Goal: Task Accomplishment & Management: Use online tool/utility

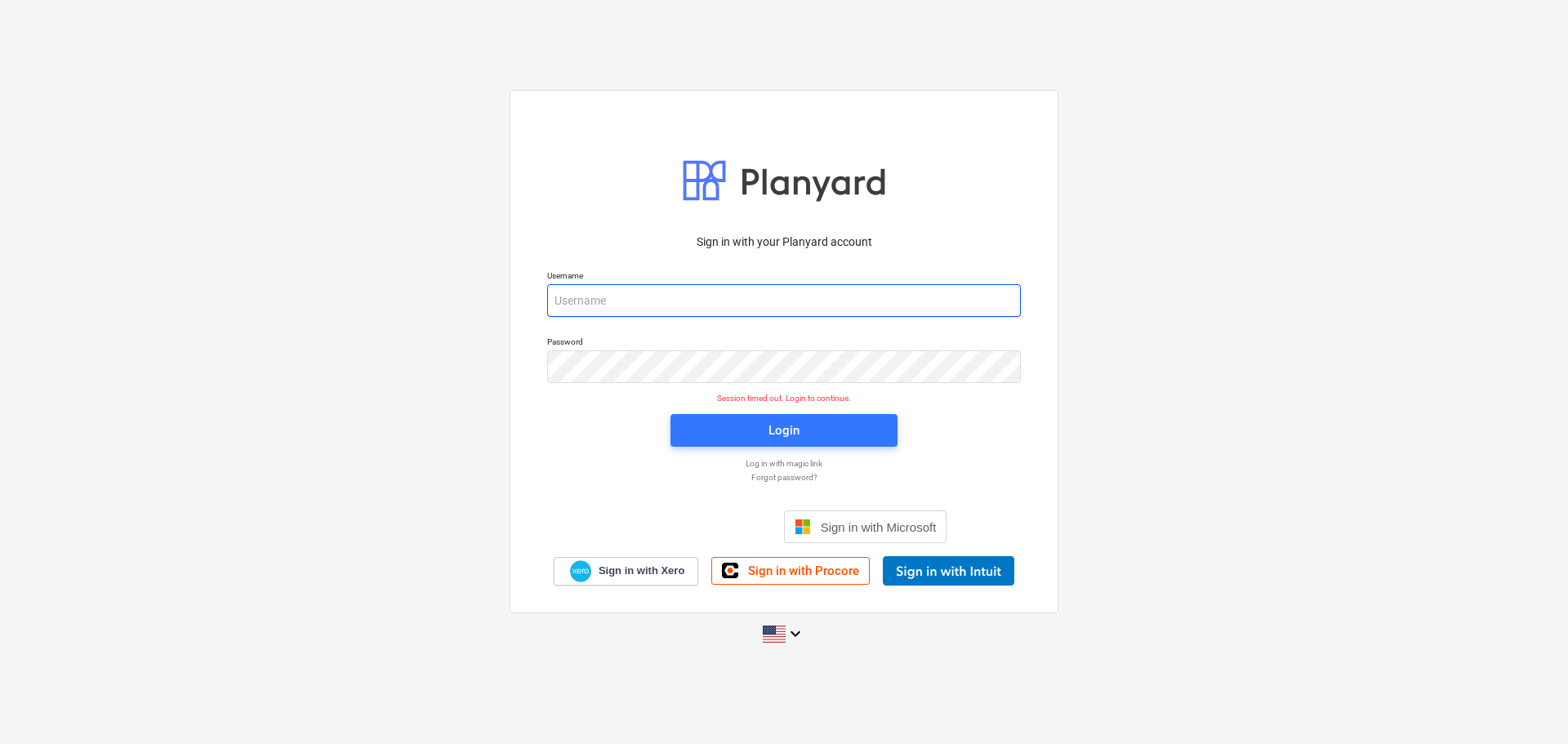
click at [751, 306] on input "email" at bounding box center [784, 300] width 474 height 32
type input "[EMAIL_ADDRESS][DOMAIN_NAME]"
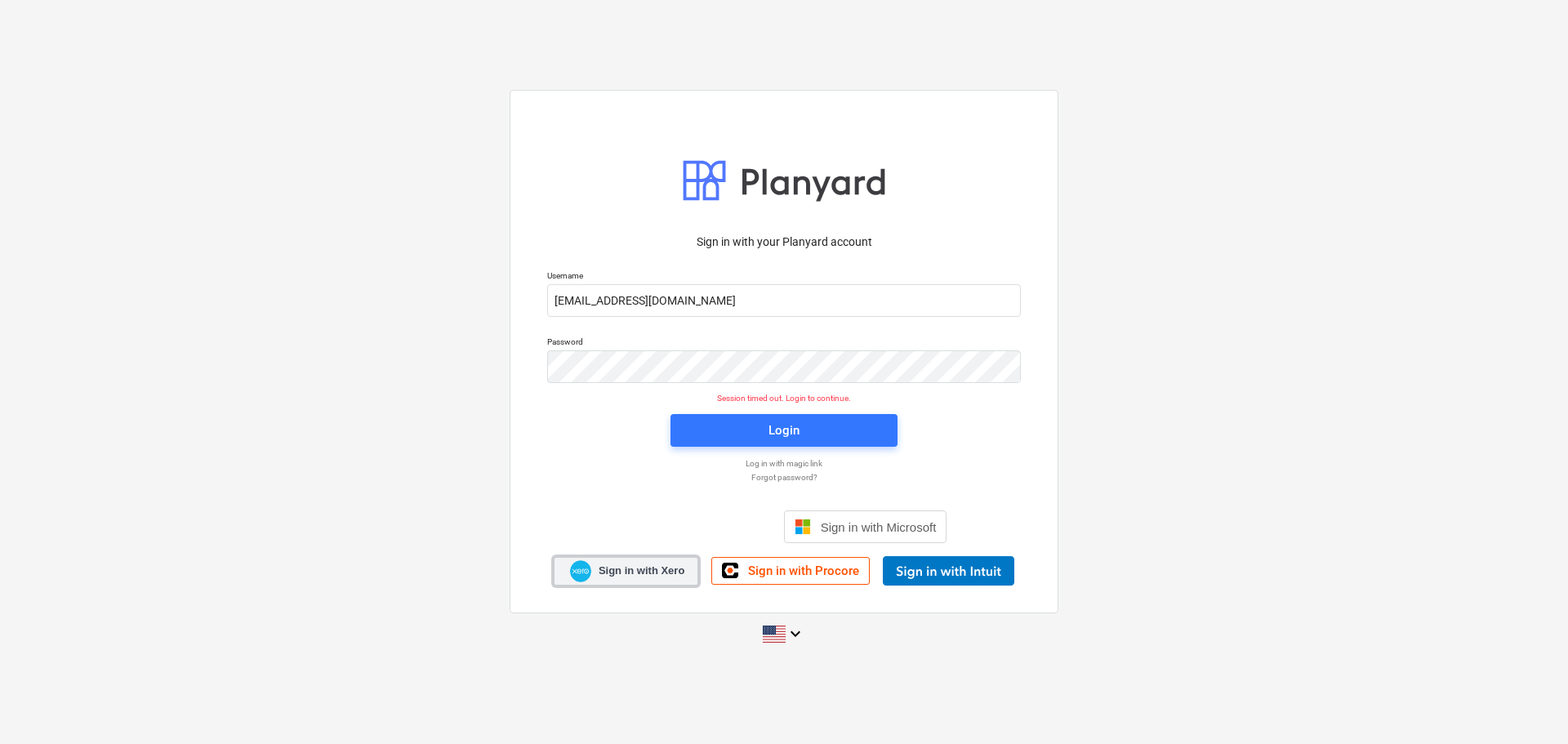
click at [663, 576] on span "Sign in with Xero" at bounding box center [641, 570] width 85 height 15
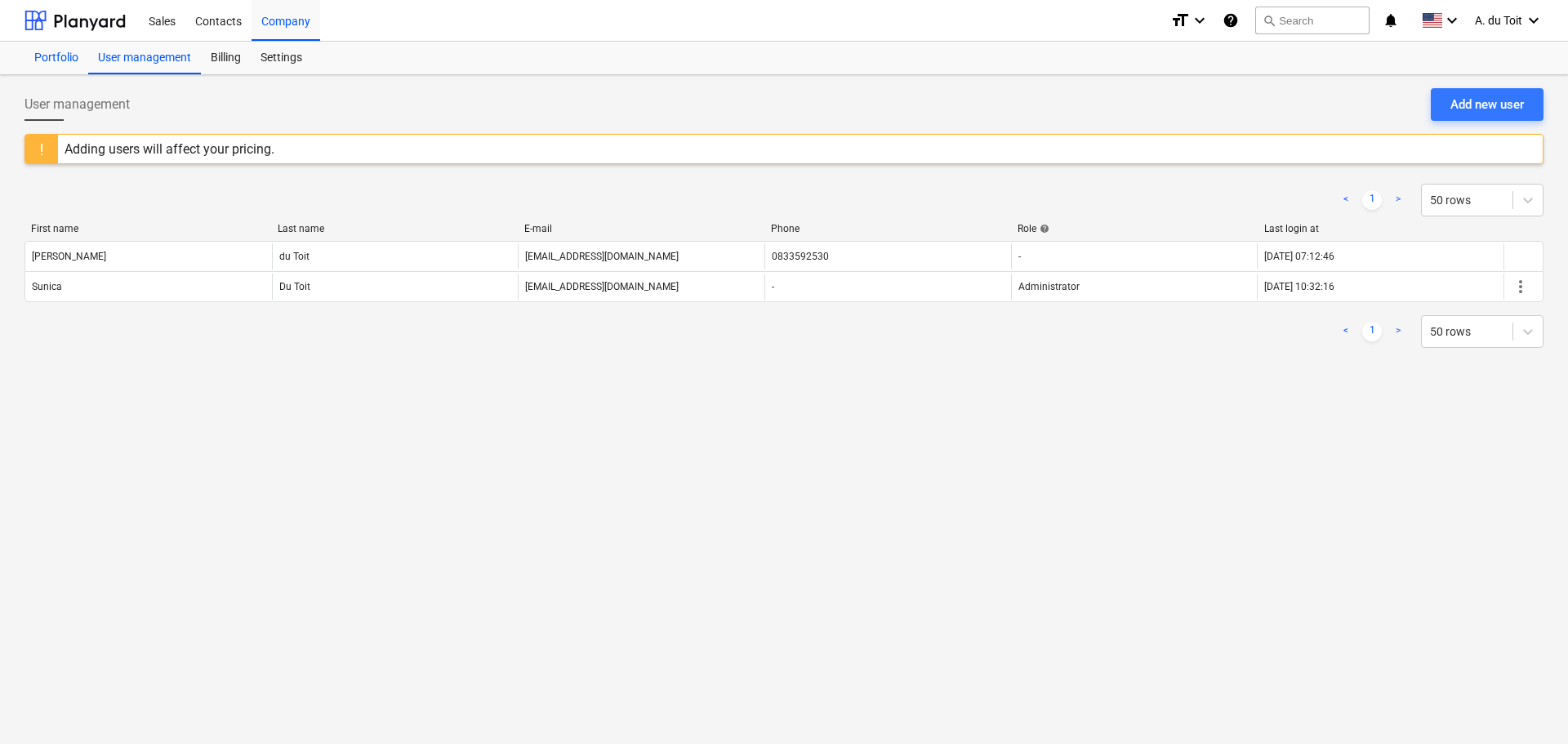
click at [66, 58] on div "Portfolio" at bounding box center [56, 57] width 64 height 32
click at [56, 53] on div "Portfolio" at bounding box center [56, 57] width 64 height 32
click at [169, 25] on div "Sales" at bounding box center [162, 20] width 46 height 41
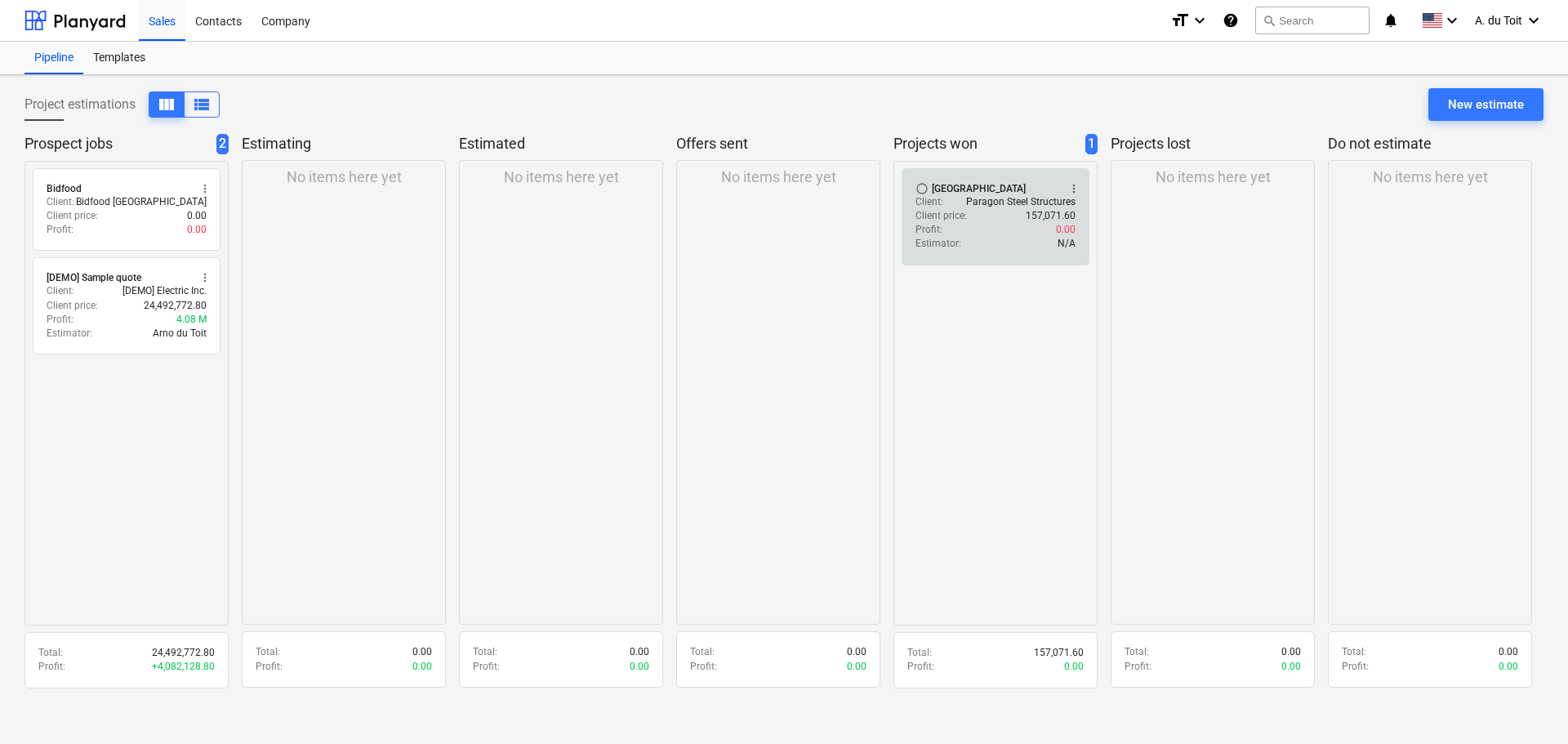
click at [1003, 212] on div "Client price : 157,071.60" at bounding box center [995, 216] width 160 height 14
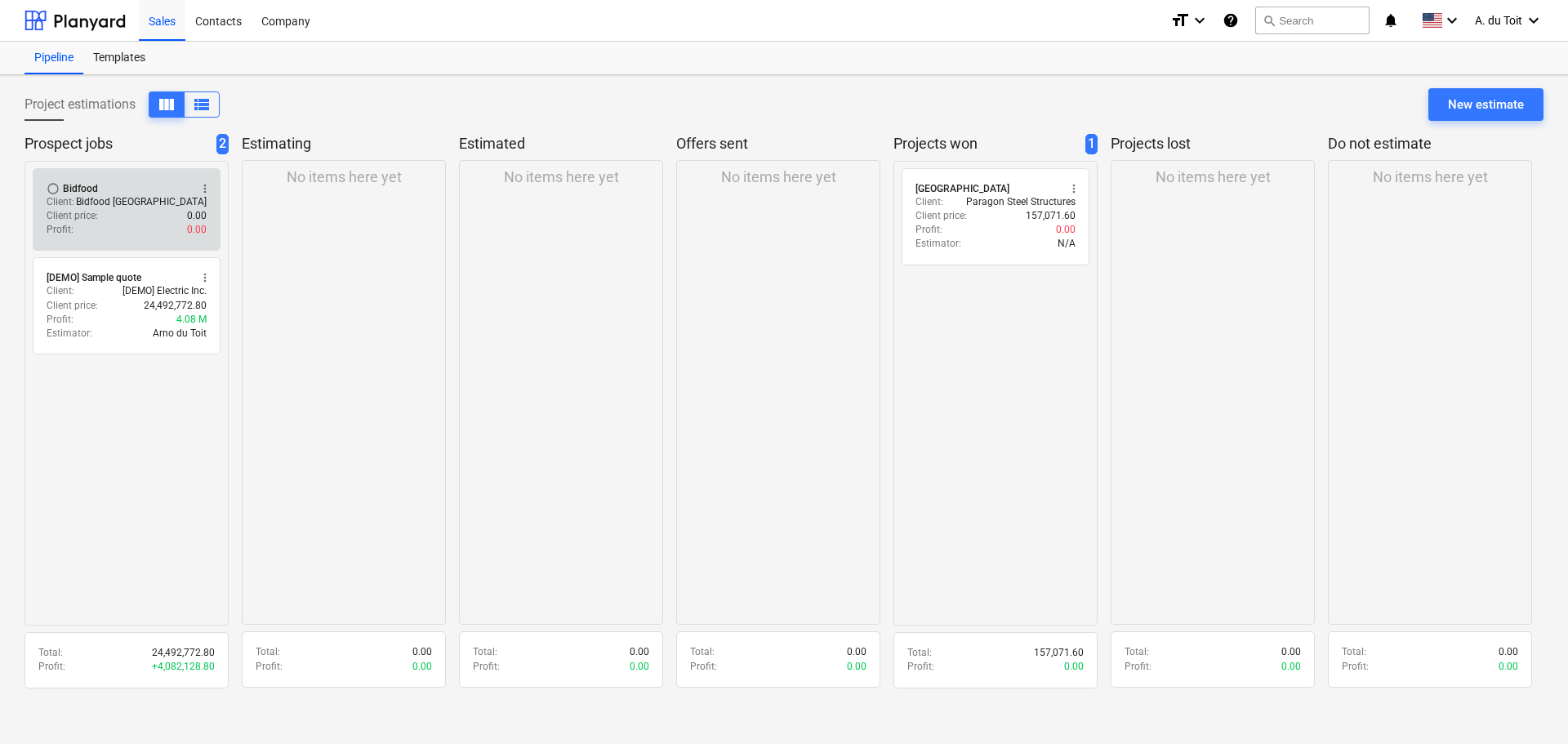
click at [149, 217] on div "Client price : 0.00" at bounding box center [126, 216] width 160 height 14
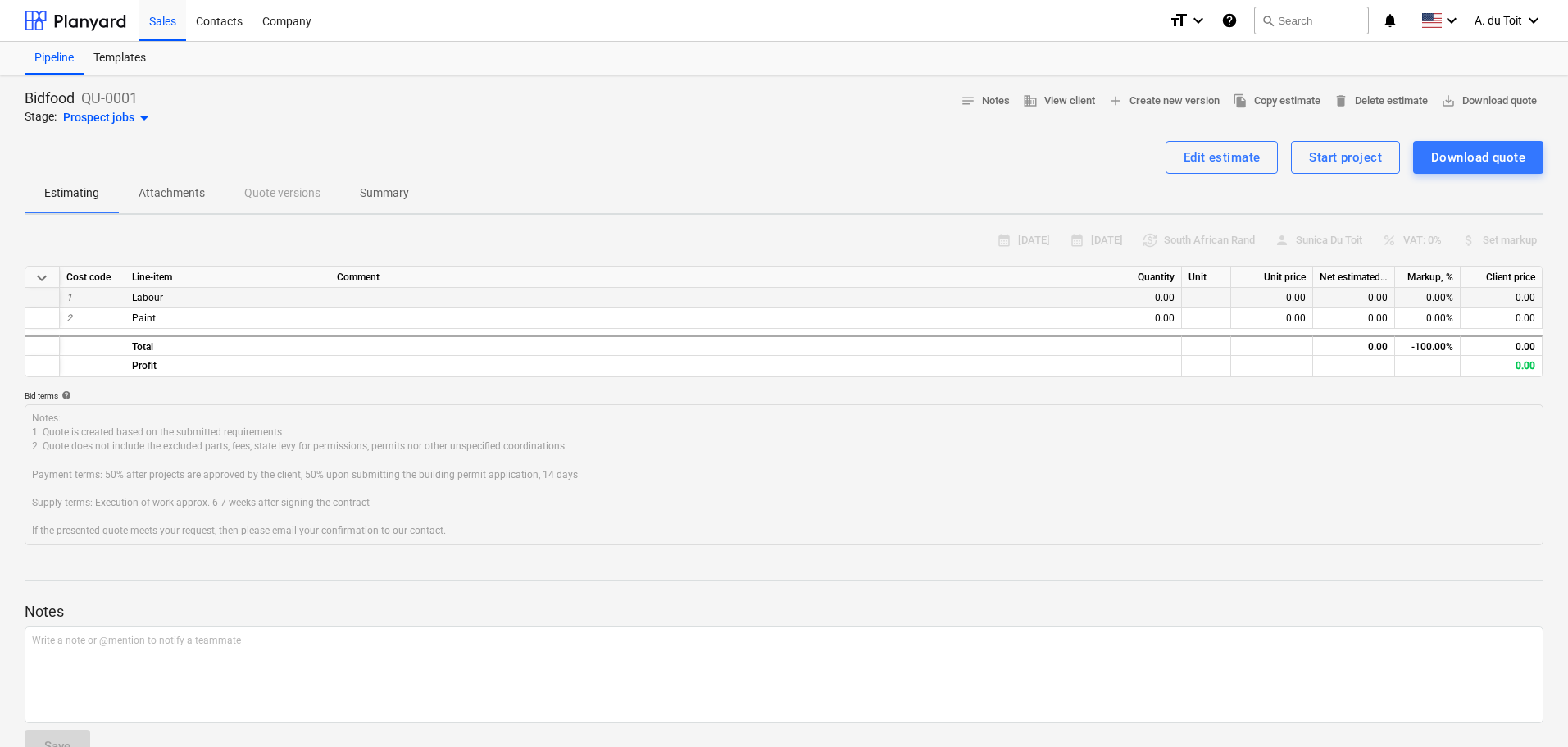
click at [1165, 296] on div "0.00" at bounding box center [1150, 297] width 66 height 21
click at [1163, 315] on div "0.00" at bounding box center [1150, 318] width 66 height 21
click at [1215, 164] on div "Edit estimate" at bounding box center [1223, 157] width 77 height 22
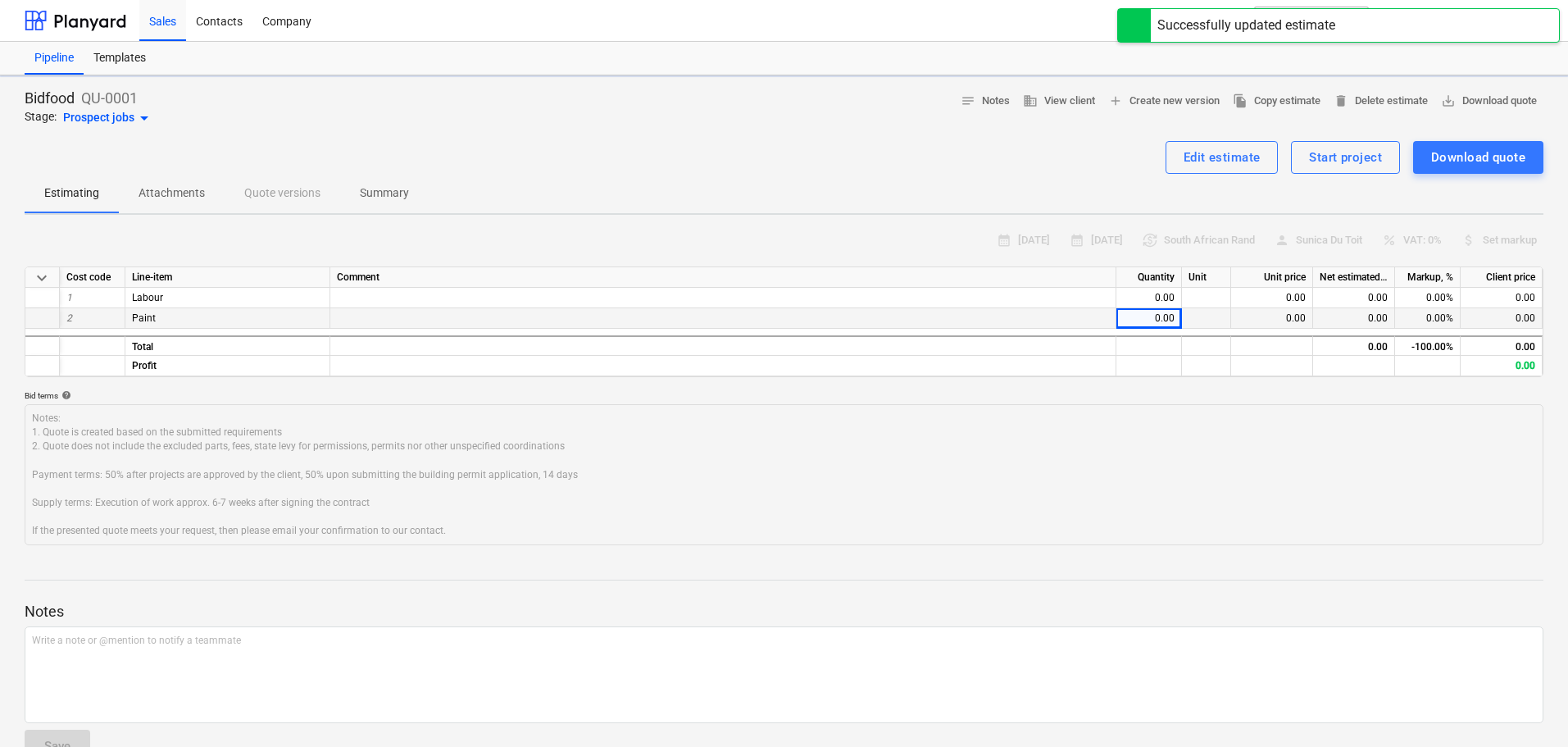
type textarea "x"
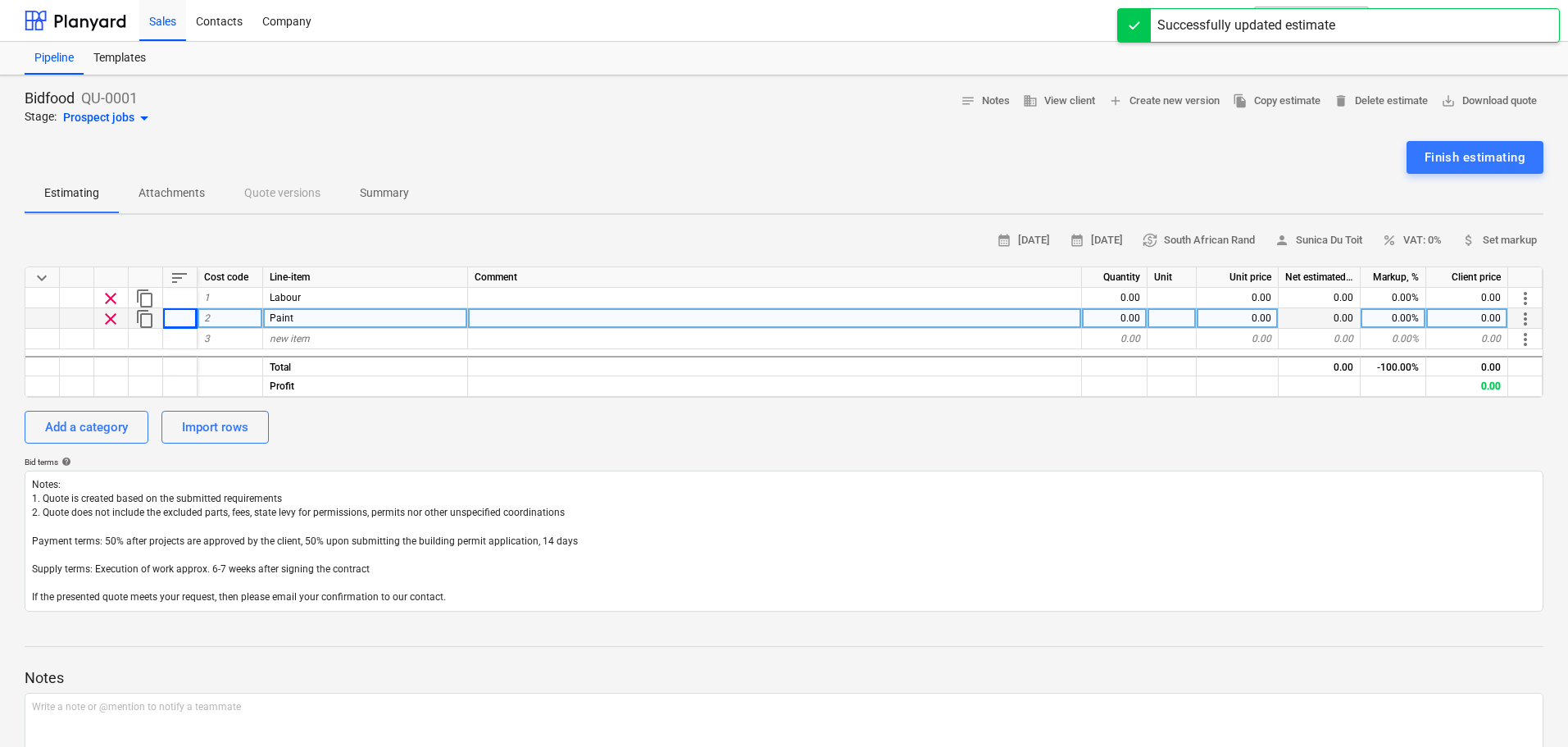
click at [1127, 320] on div "0.00" at bounding box center [1115, 318] width 66 height 21
type input "15000"
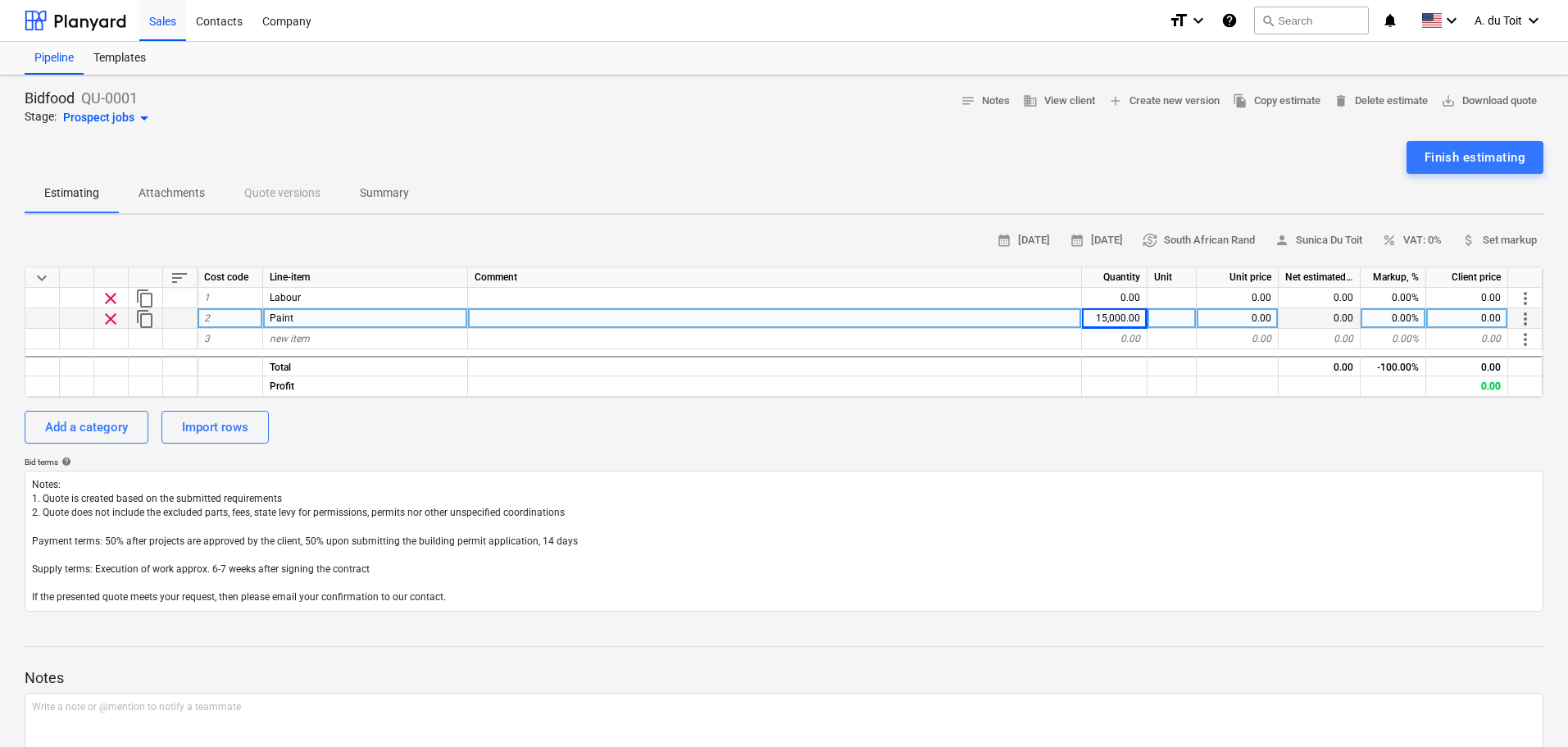
click at [1195, 434] on div "Add a category Import rows" at bounding box center [784, 426] width 1520 height 32
click at [1471, 152] on div "Finish estimating" at bounding box center [1475, 157] width 100 height 22
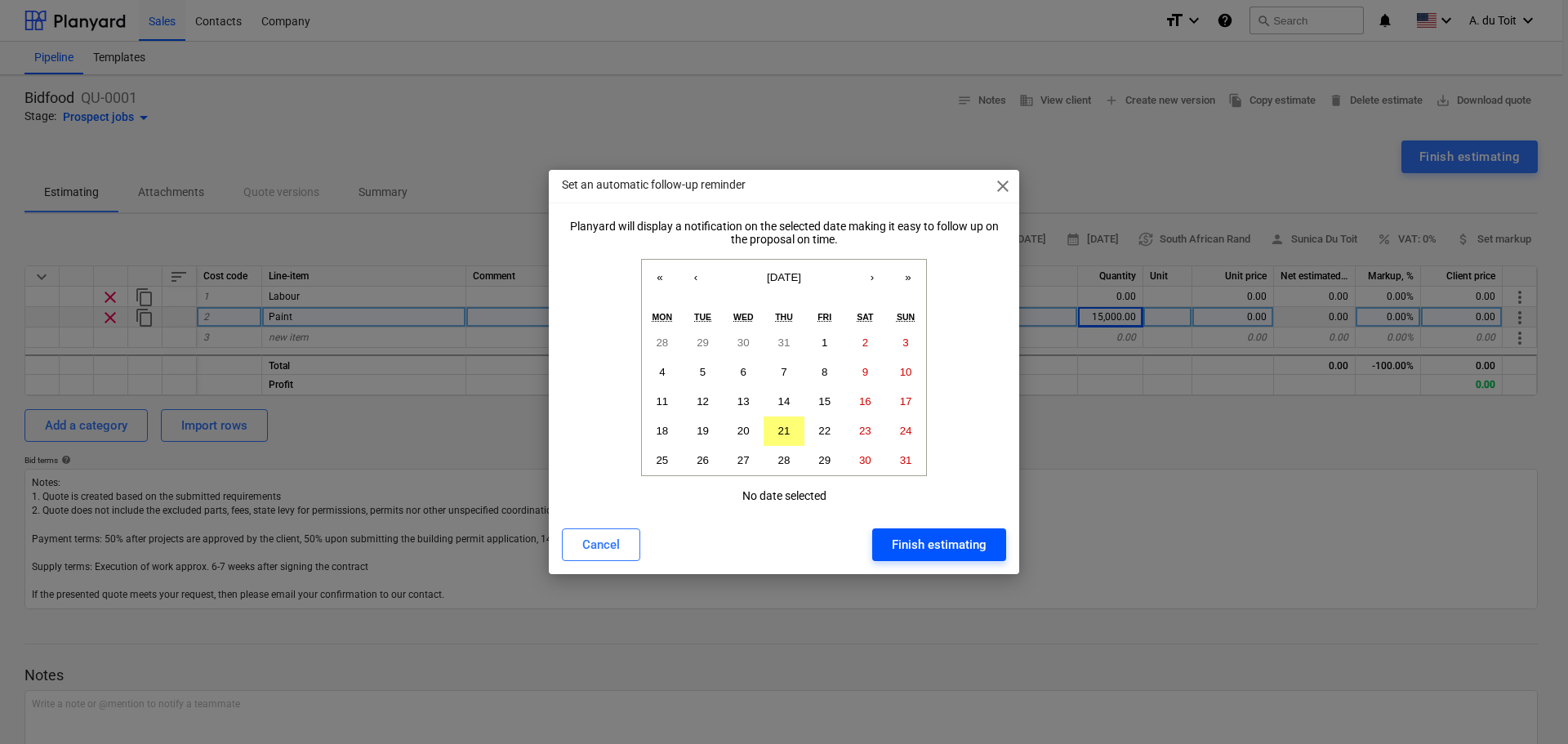
click at [939, 547] on div "Finish estimating" at bounding box center [939, 545] width 95 height 22
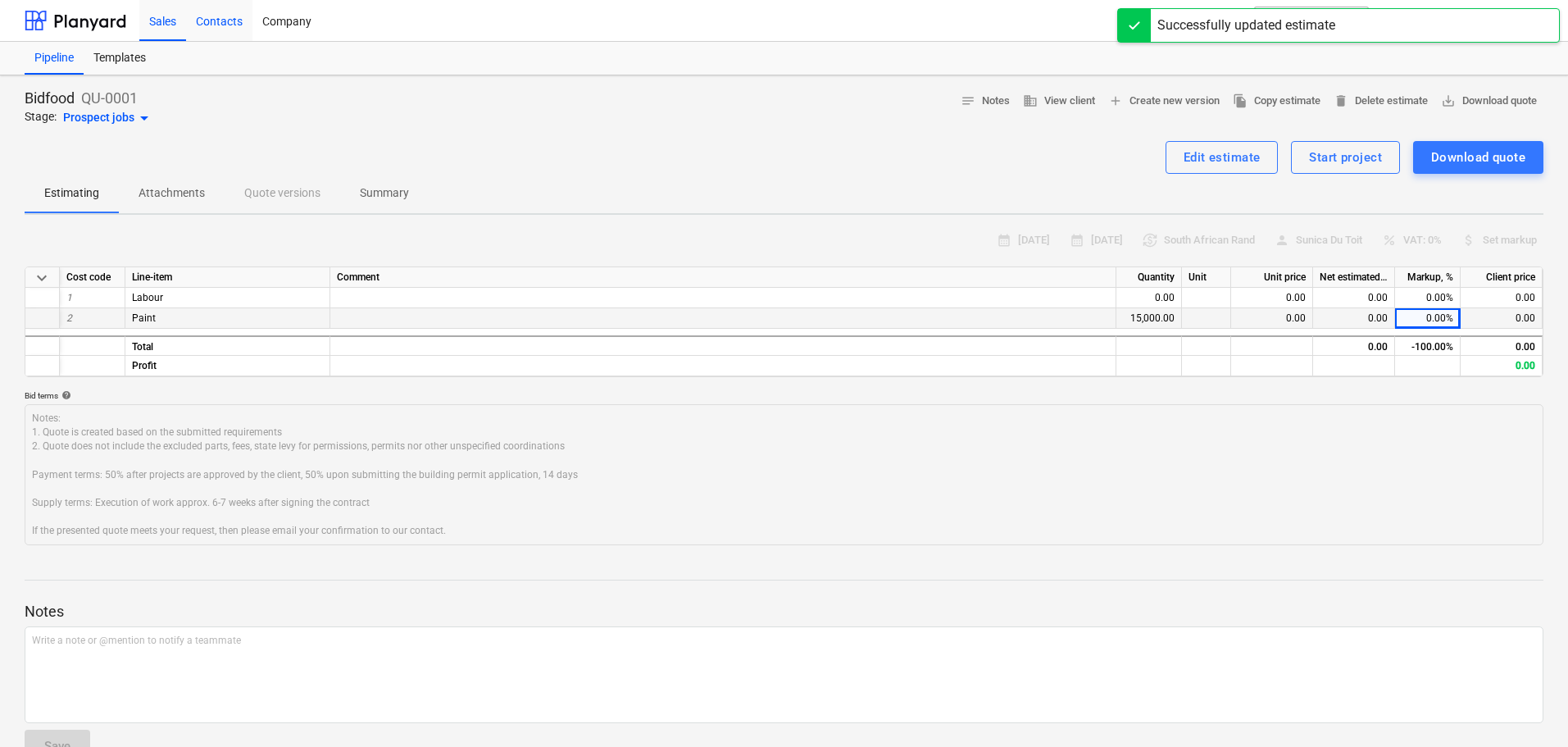
click at [222, 19] on div "Contacts" at bounding box center [219, 20] width 66 height 41
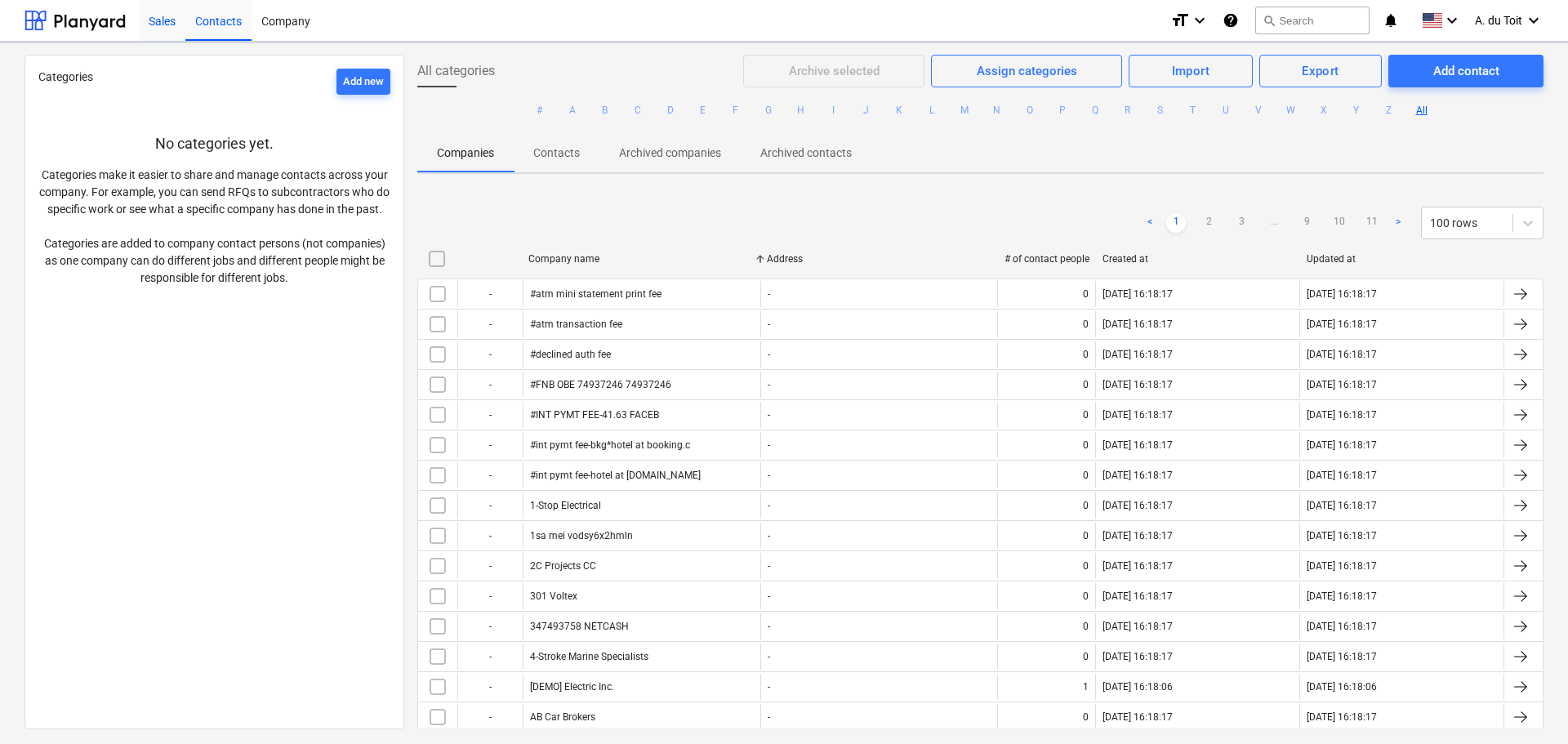
click at [164, 21] on div "Sales" at bounding box center [162, 20] width 46 height 41
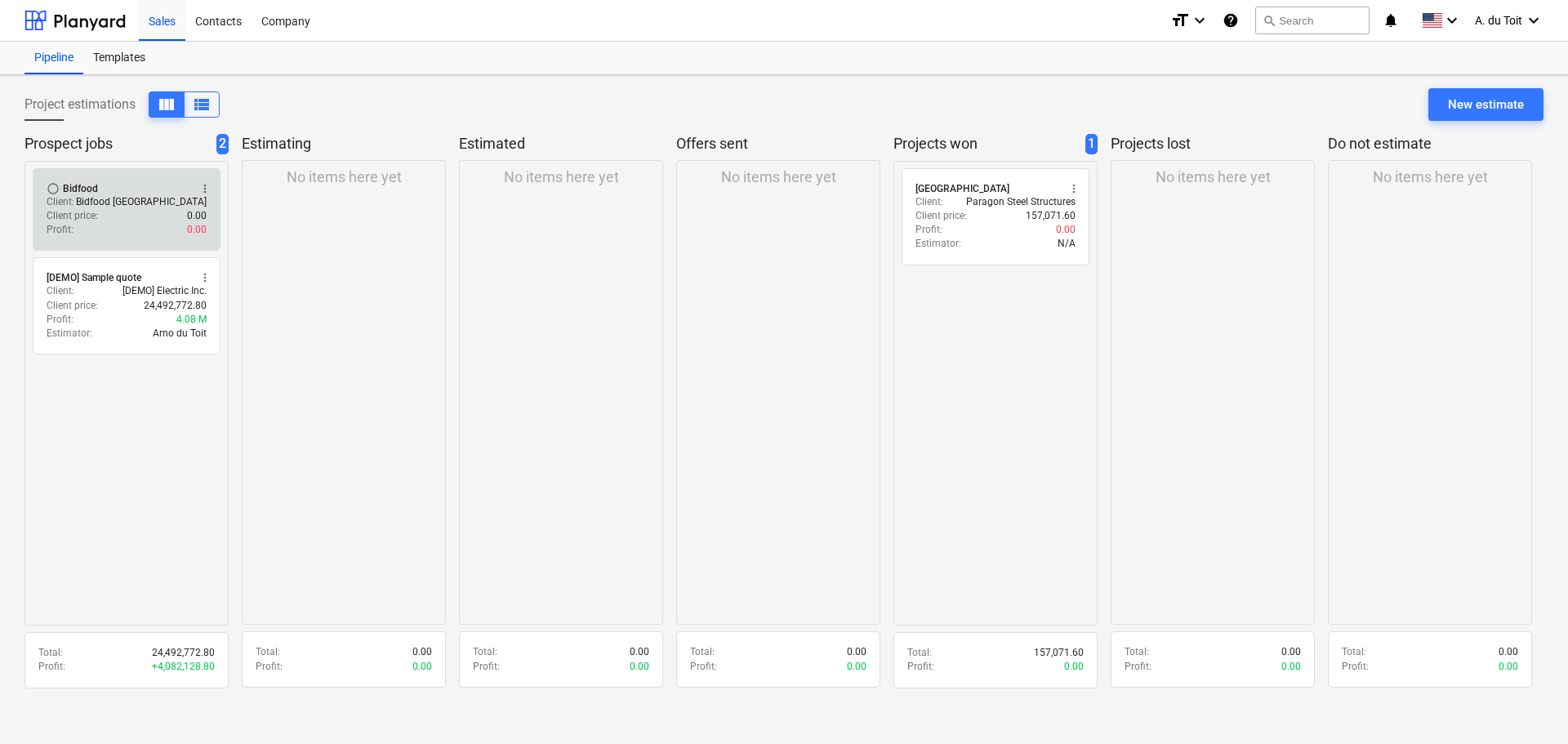
click at [151, 223] on div "Profit : 0.00" at bounding box center [126, 229] width 160 height 14
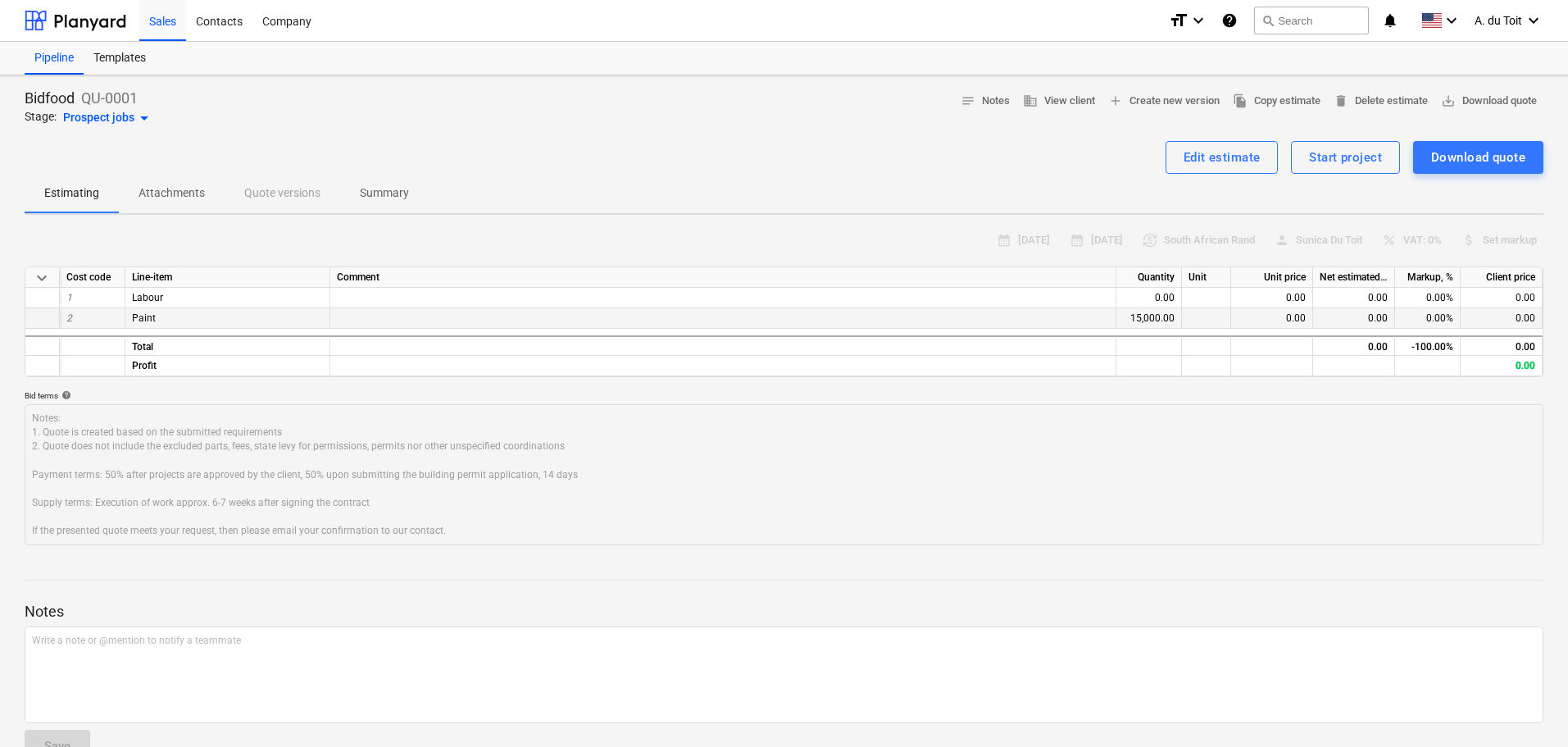
click at [1167, 319] on div "15,000.00" at bounding box center [1150, 318] width 66 height 21
drag, startPoint x: 1176, startPoint y: 317, endPoint x: 1113, endPoint y: 318, distance: 63.0
click at [0, 0] on div "2 Paint 15,000.00 0.00 0.00 0.00% 0.00" at bounding box center [0, 0] width 0 height 0
click at [1241, 161] on div "Edit estimate" at bounding box center [1223, 157] width 77 height 22
type textarea "x"
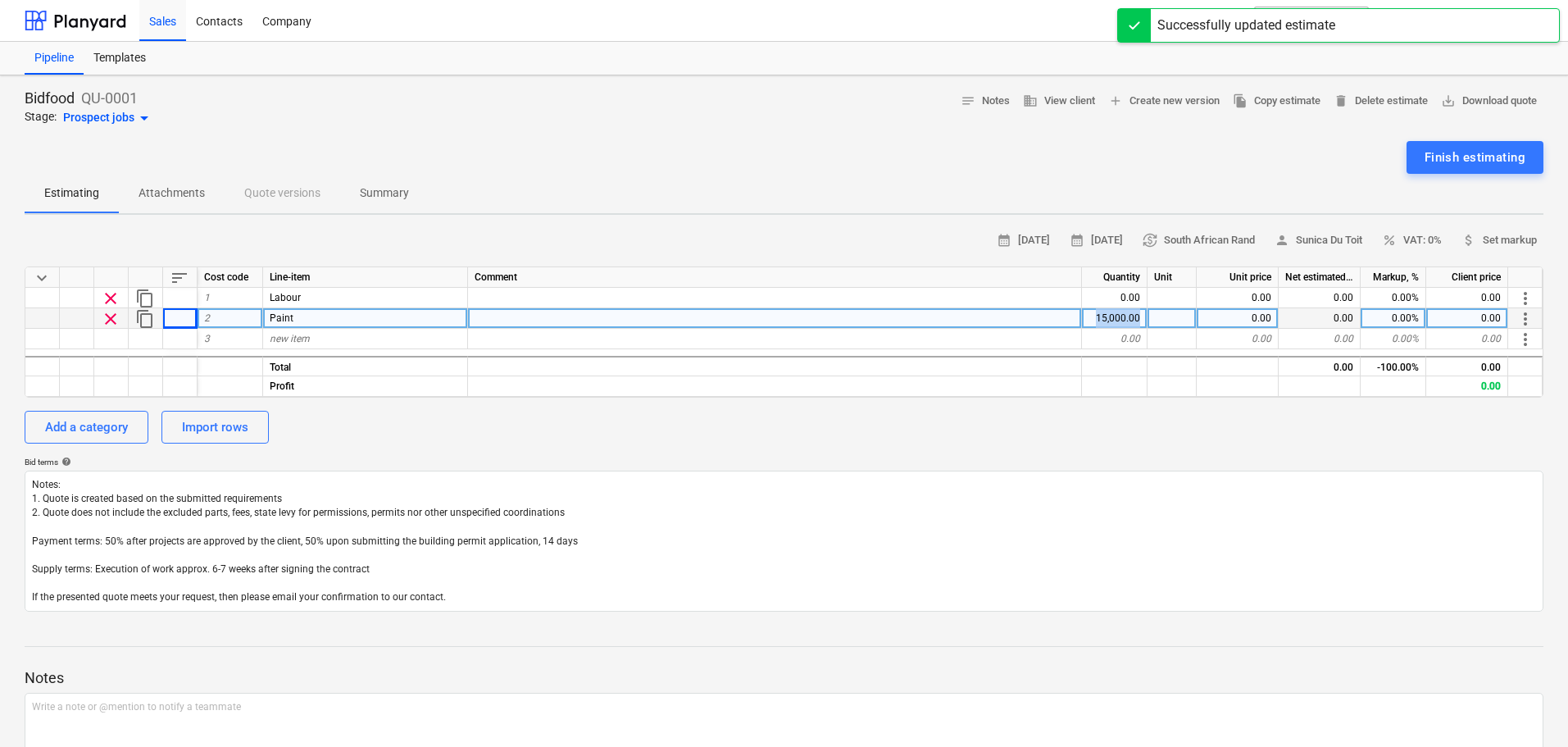
drag, startPoint x: 1140, startPoint y: 318, endPoint x: 1035, endPoint y: 315, distance: 105.0
click at [0, 0] on div "clear content_copy 2 Paint 15,000.00 0.00 0.00 0.00% 0.00 more_vert" at bounding box center [0, 0] width 0 height 0
click at [1132, 317] on div "15,000.00" at bounding box center [1115, 318] width 66 height 21
type input "1"
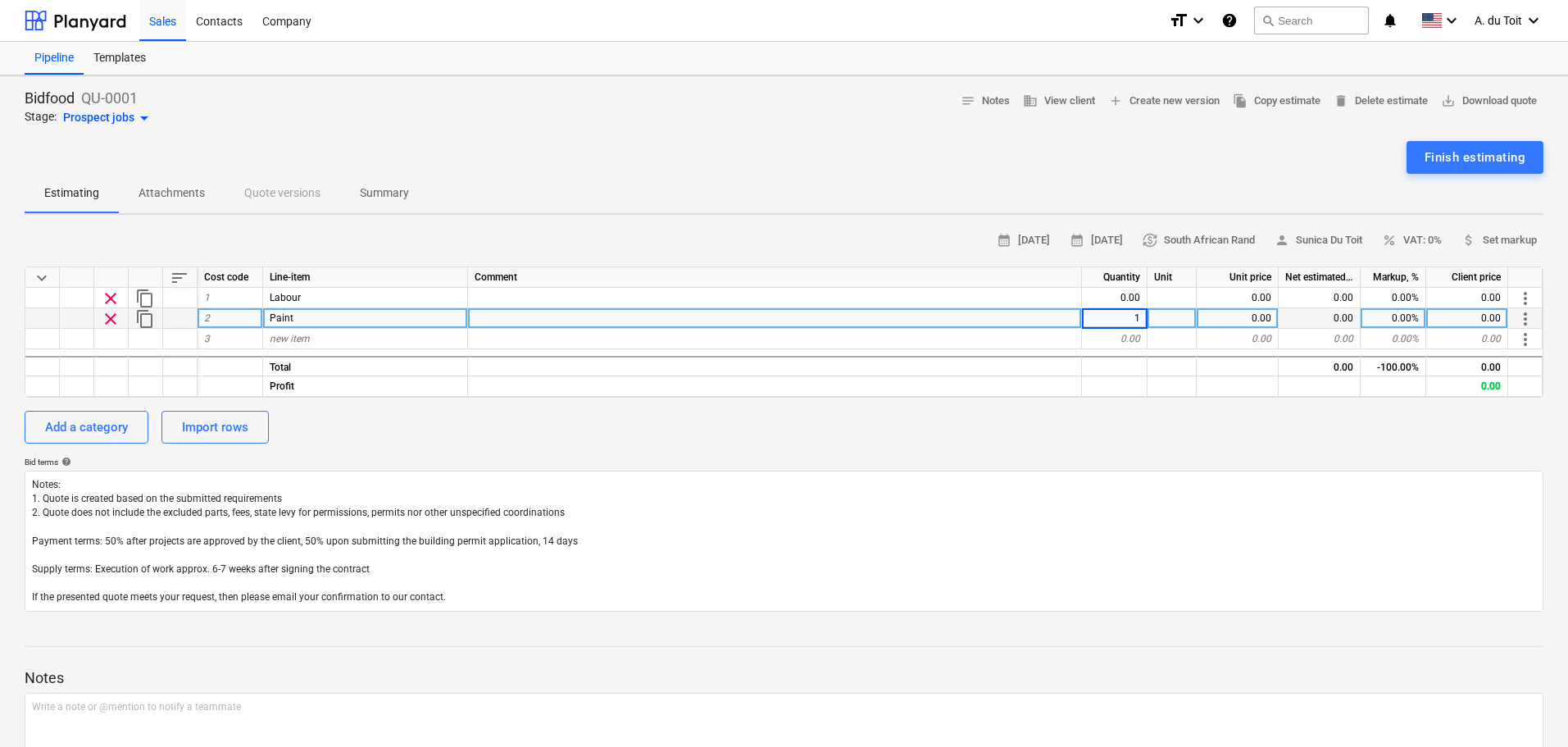
type textarea "x"
click at [1262, 315] on div "0.00" at bounding box center [1237, 318] width 82 height 21
type input "`"
type input "15000"
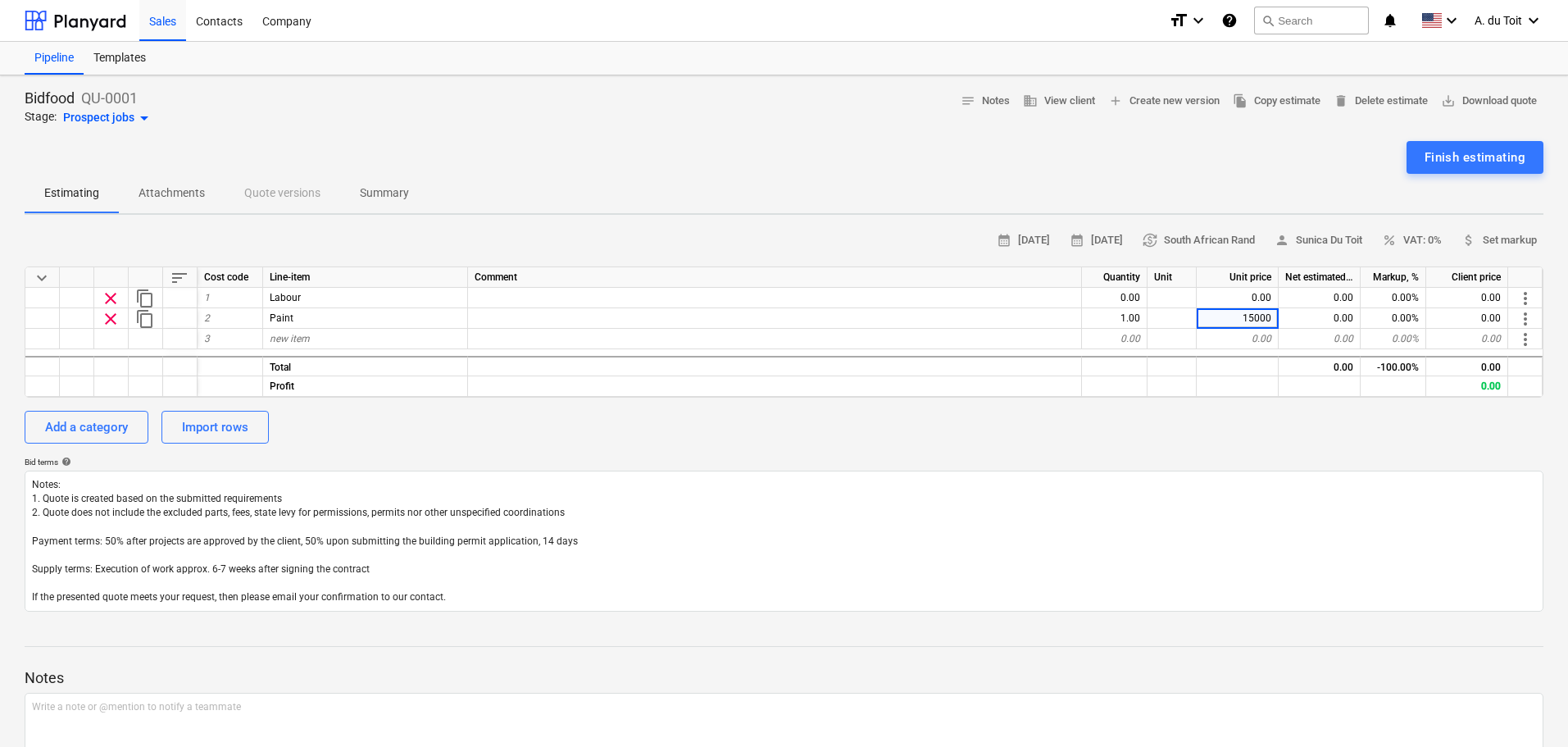
click at [1285, 422] on div "Add a category Import rows" at bounding box center [784, 426] width 1520 height 32
click at [1461, 158] on div "Finish estimating" at bounding box center [1475, 157] width 100 height 22
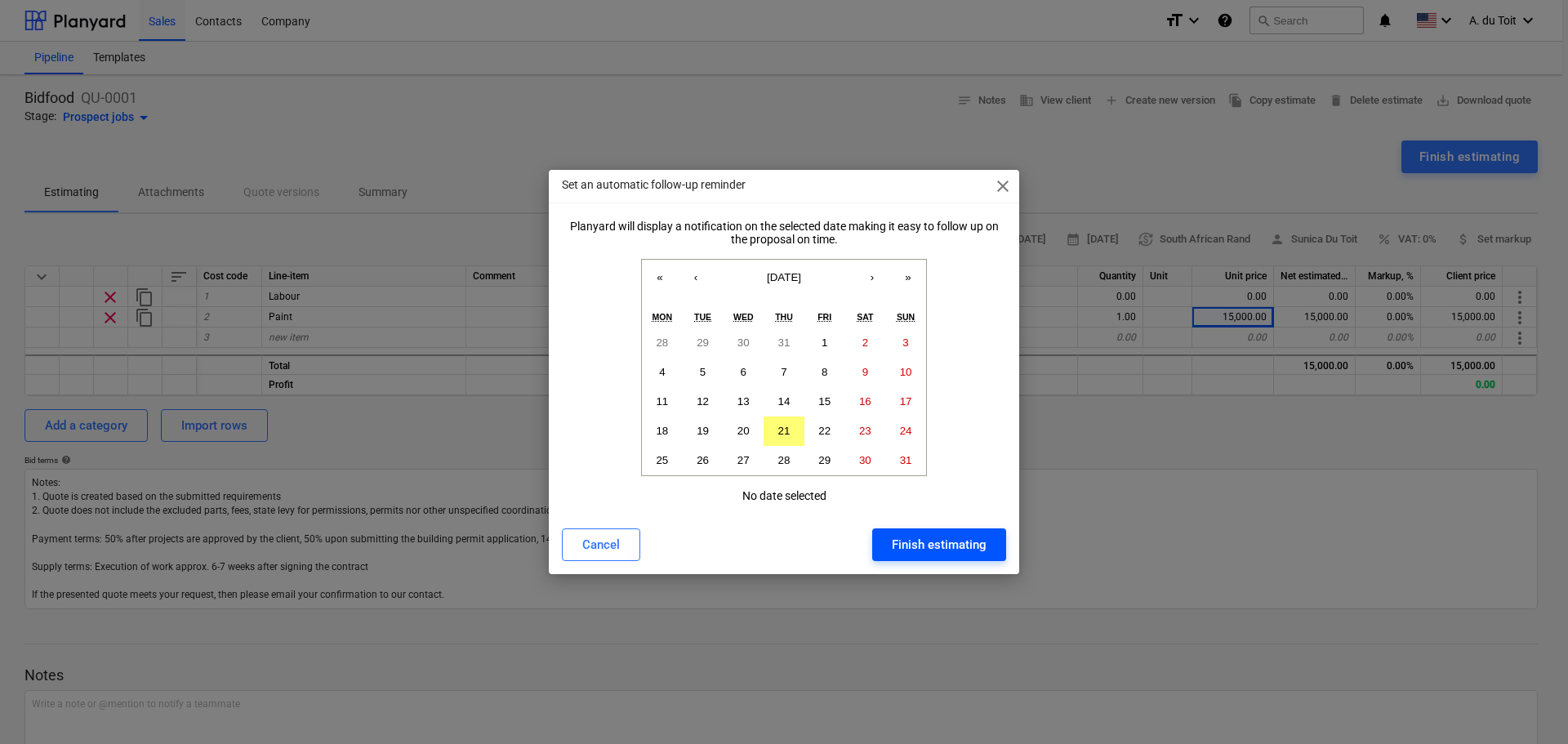
click at [926, 545] on div "Finish estimating" at bounding box center [939, 545] width 95 height 22
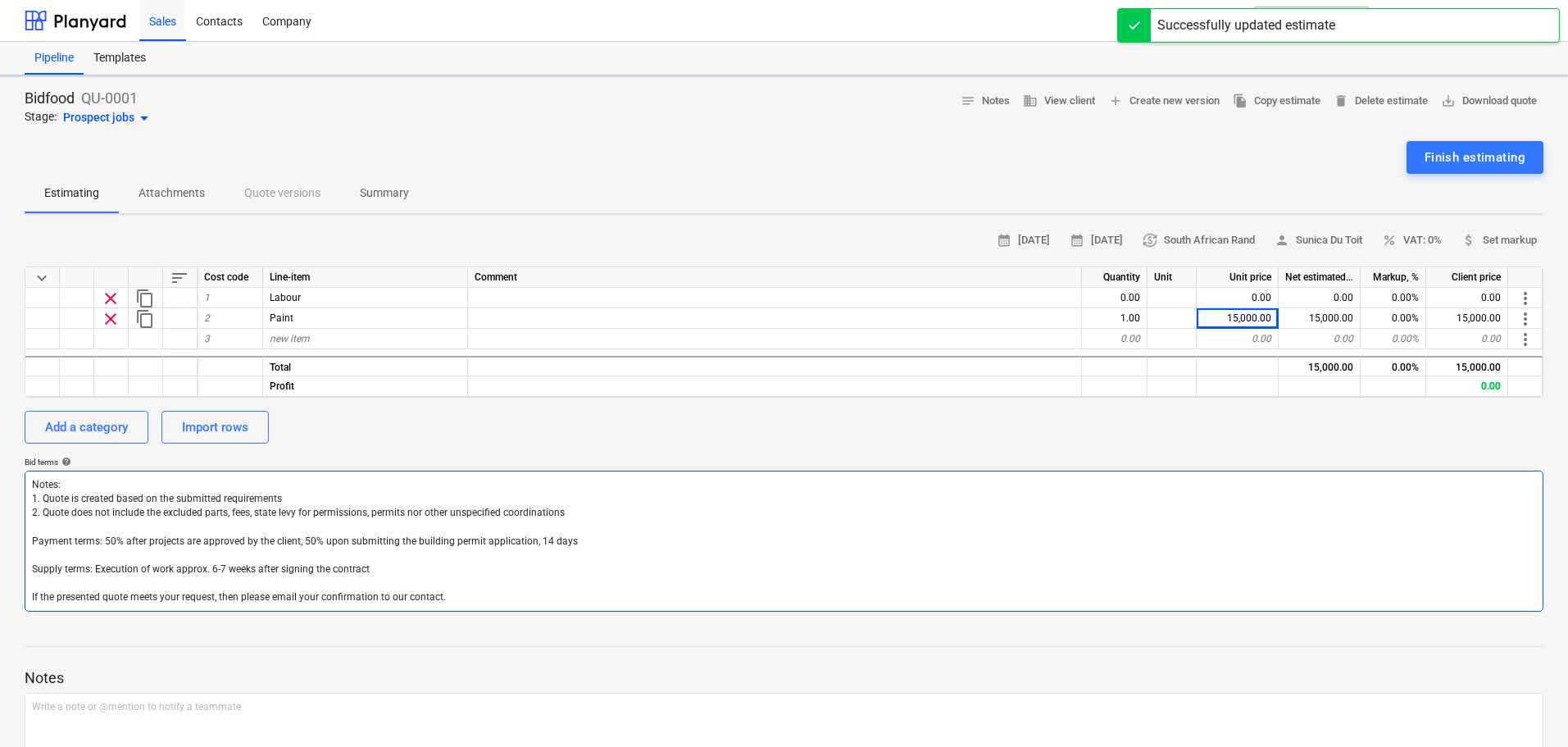
type textarea "x"
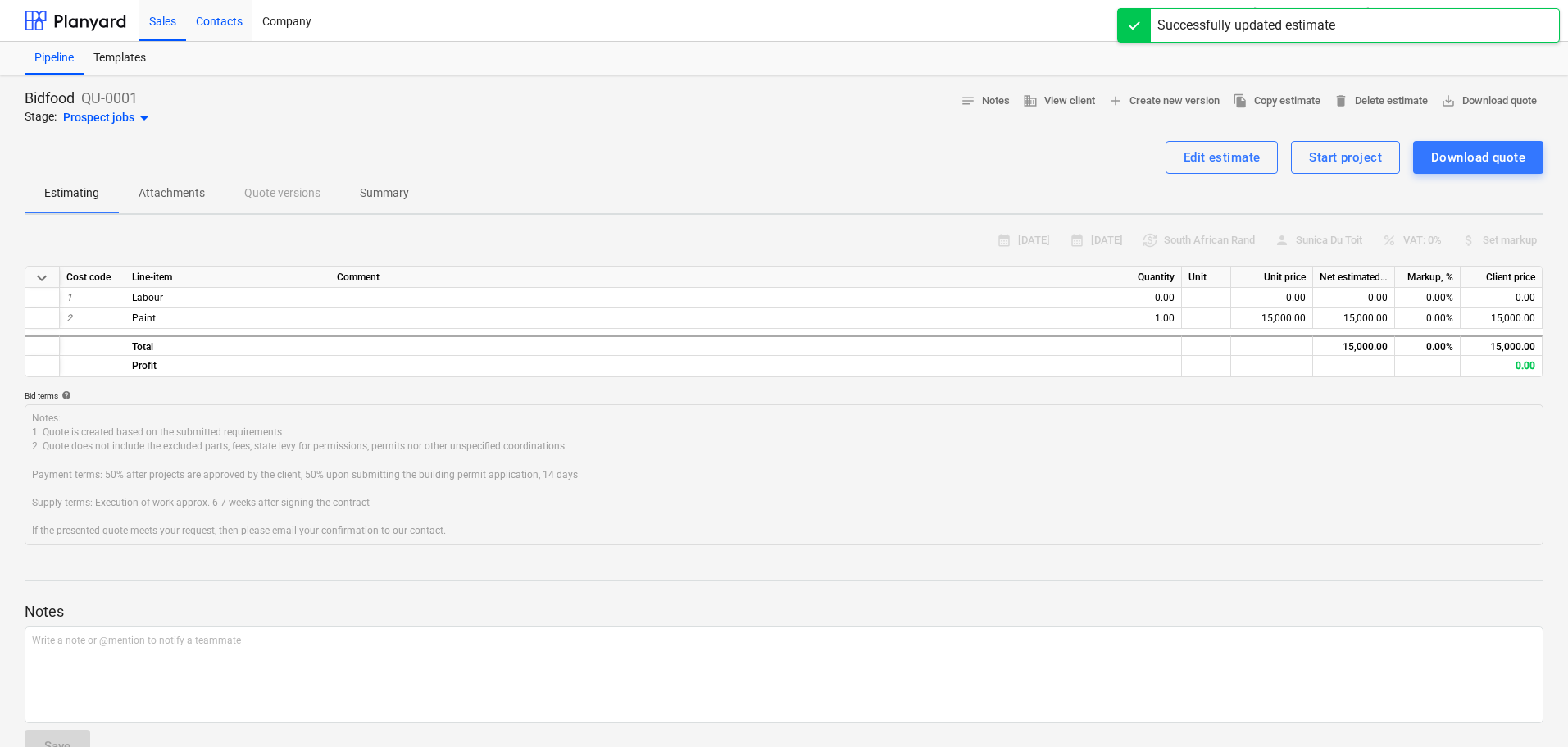
click at [218, 17] on div "Contacts" at bounding box center [219, 20] width 66 height 41
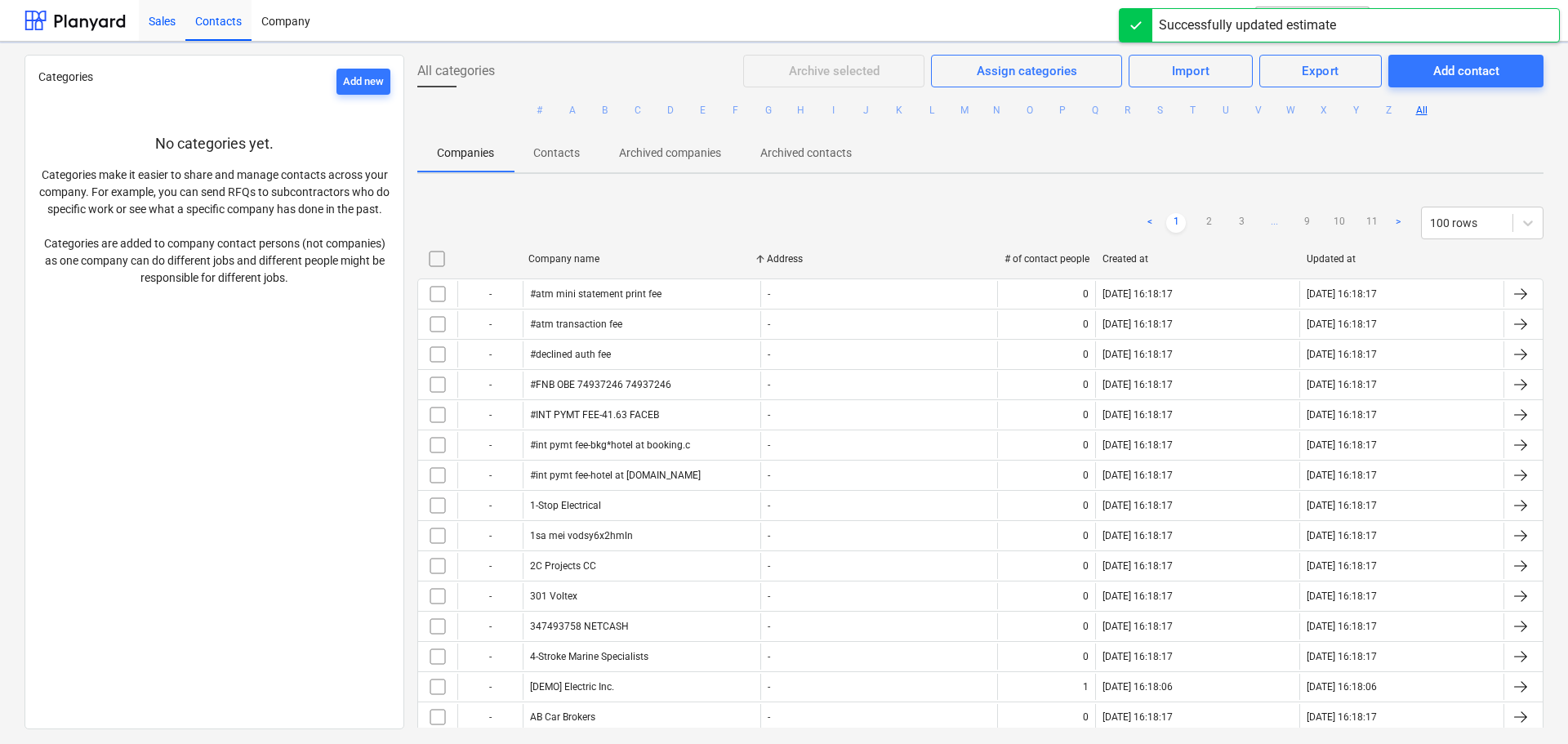
click at [172, 18] on div "Sales" at bounding box center [162, 20] width 46 height 41
